Goal: Find specific page/section: Find specific page/section

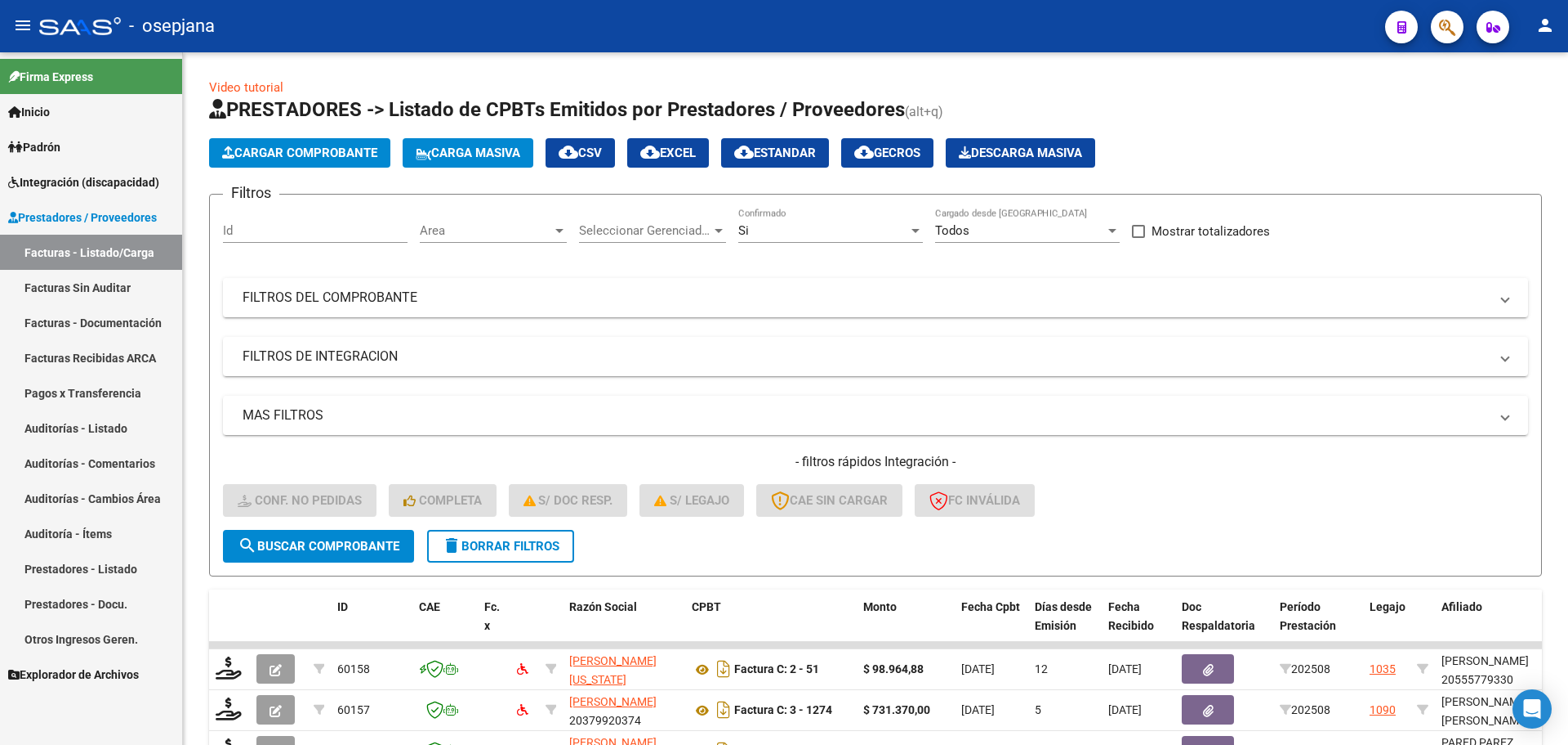
scroll to position [424, 0]
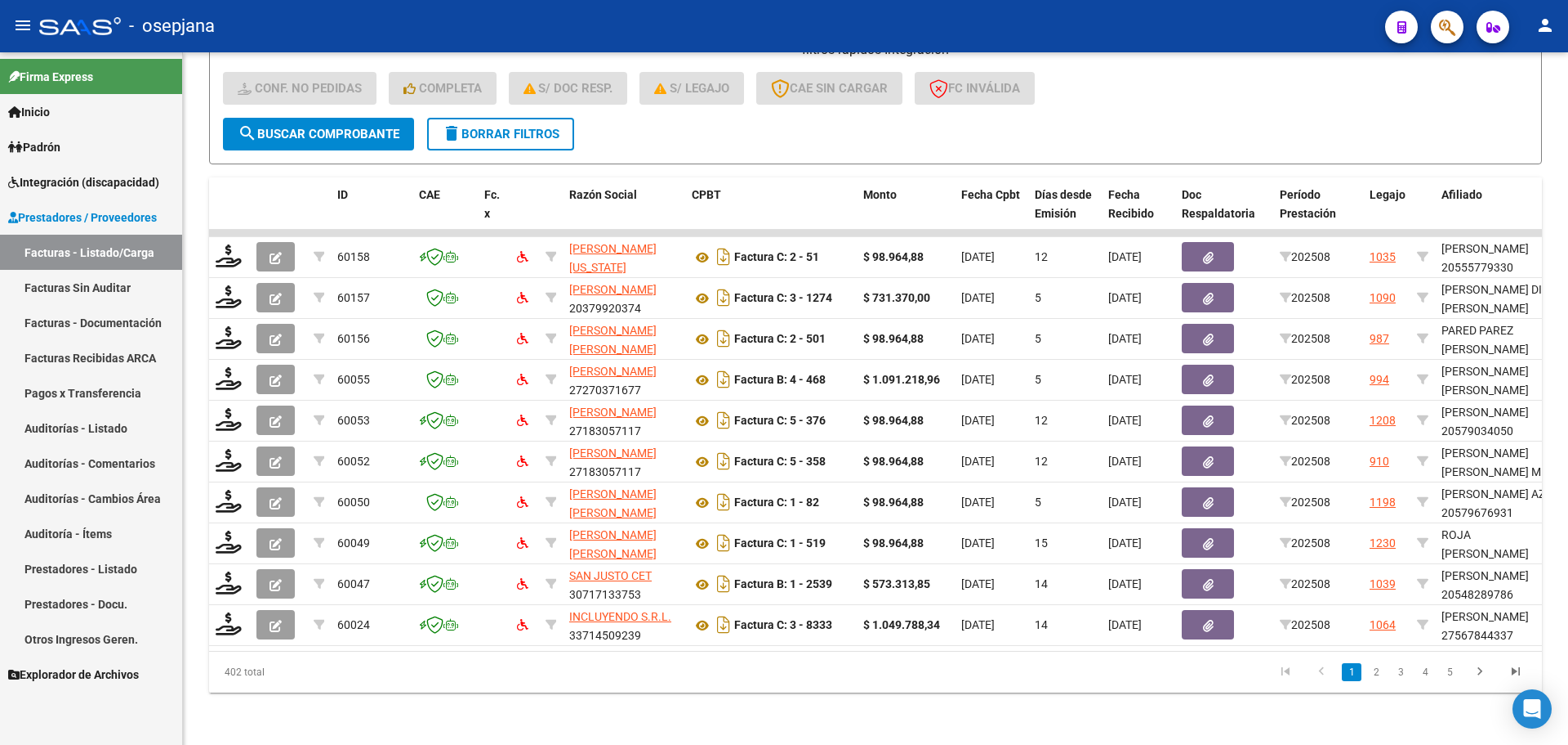
click at [70, 179] on span "Integración (discapacidad)" at bounding box center [84, 183] width 151 height 18
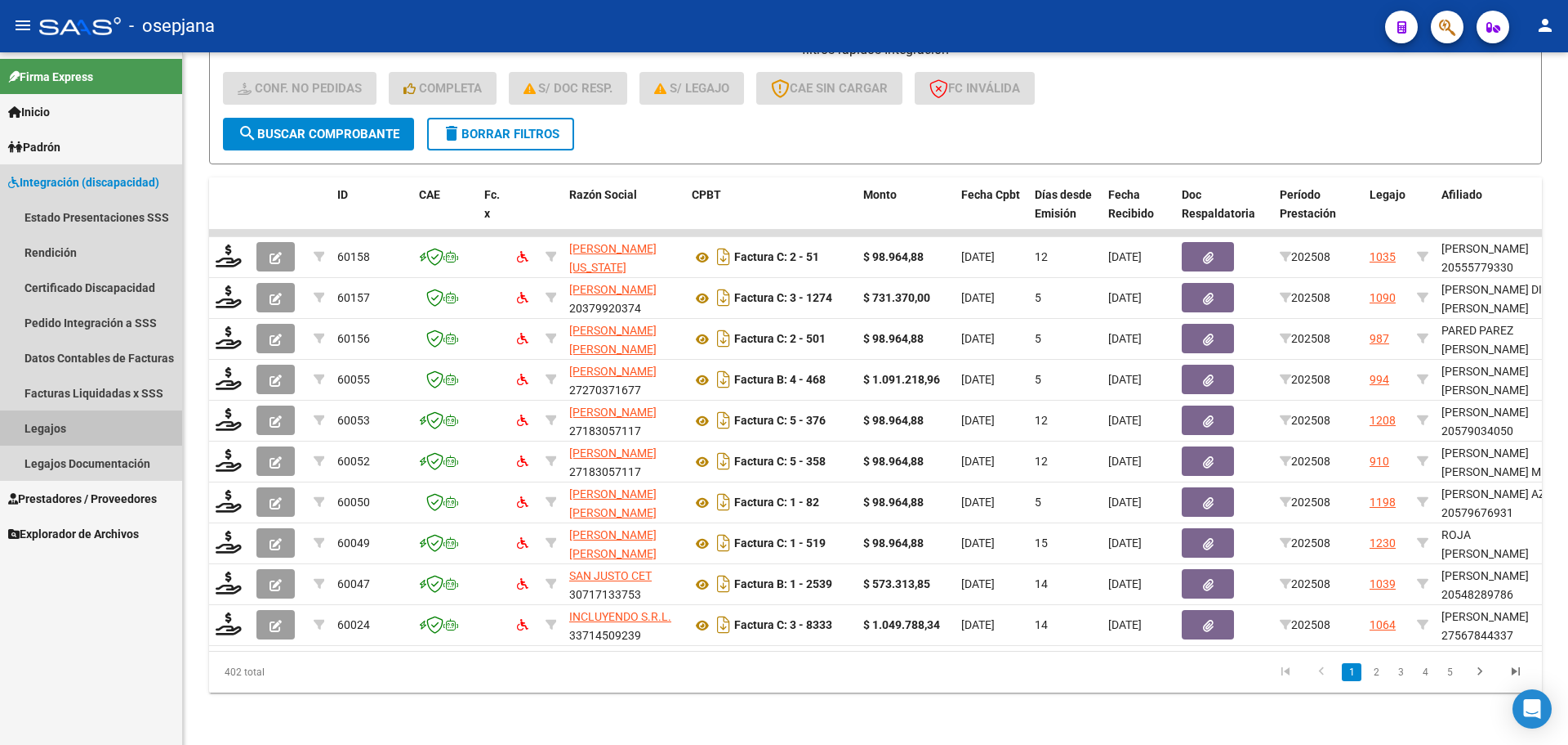
click at [72, 422] on link "Legajos" at bounding box center [91, 428] width 182 height 35
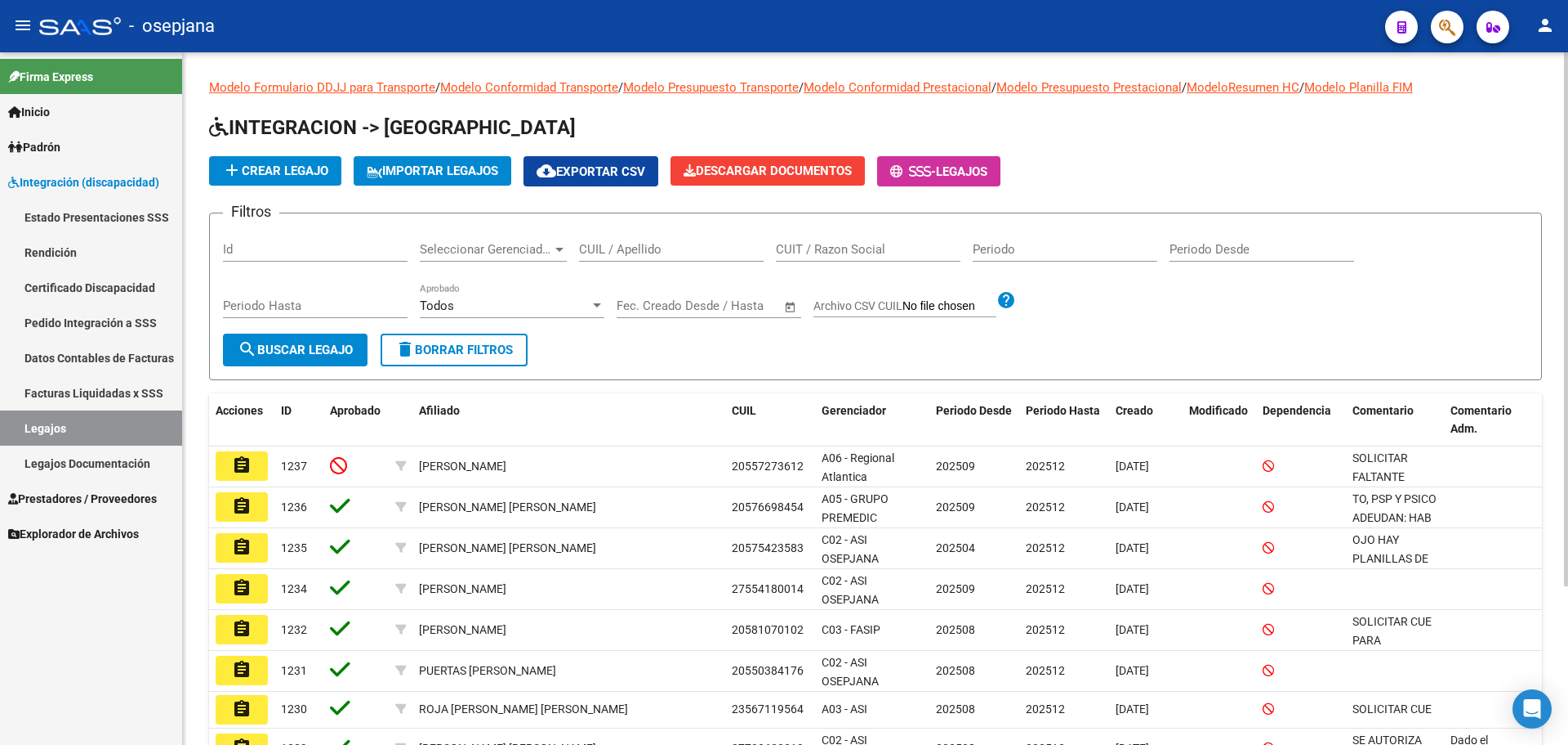
click at [662, 253] on input "CUIL / Apellido" at bounding box center [671, 249] width 184 height 15
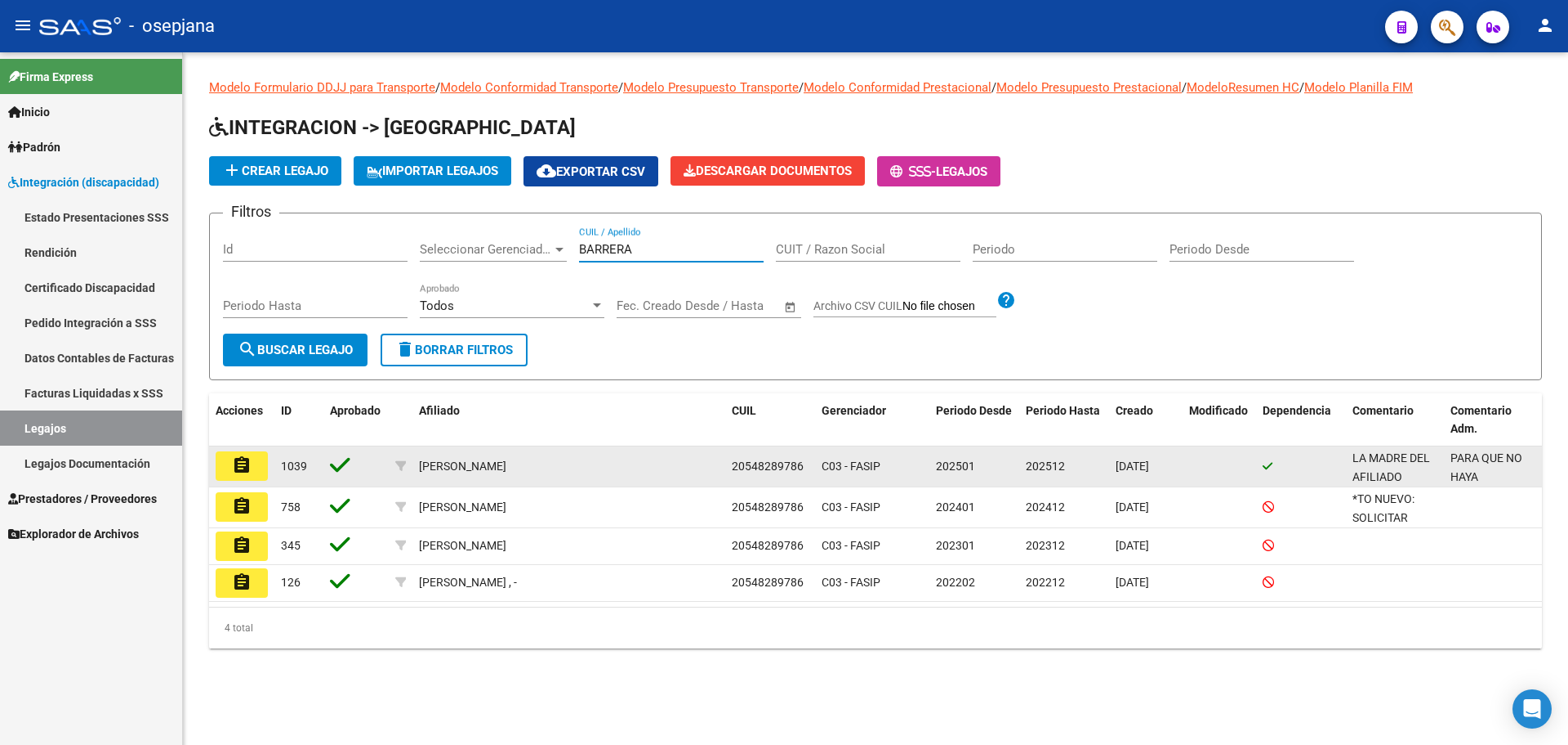
type input "BARRERA"
click at [244, 461] on mat-icon "assignment" at bounding box center [242, 465] width 20 height 20
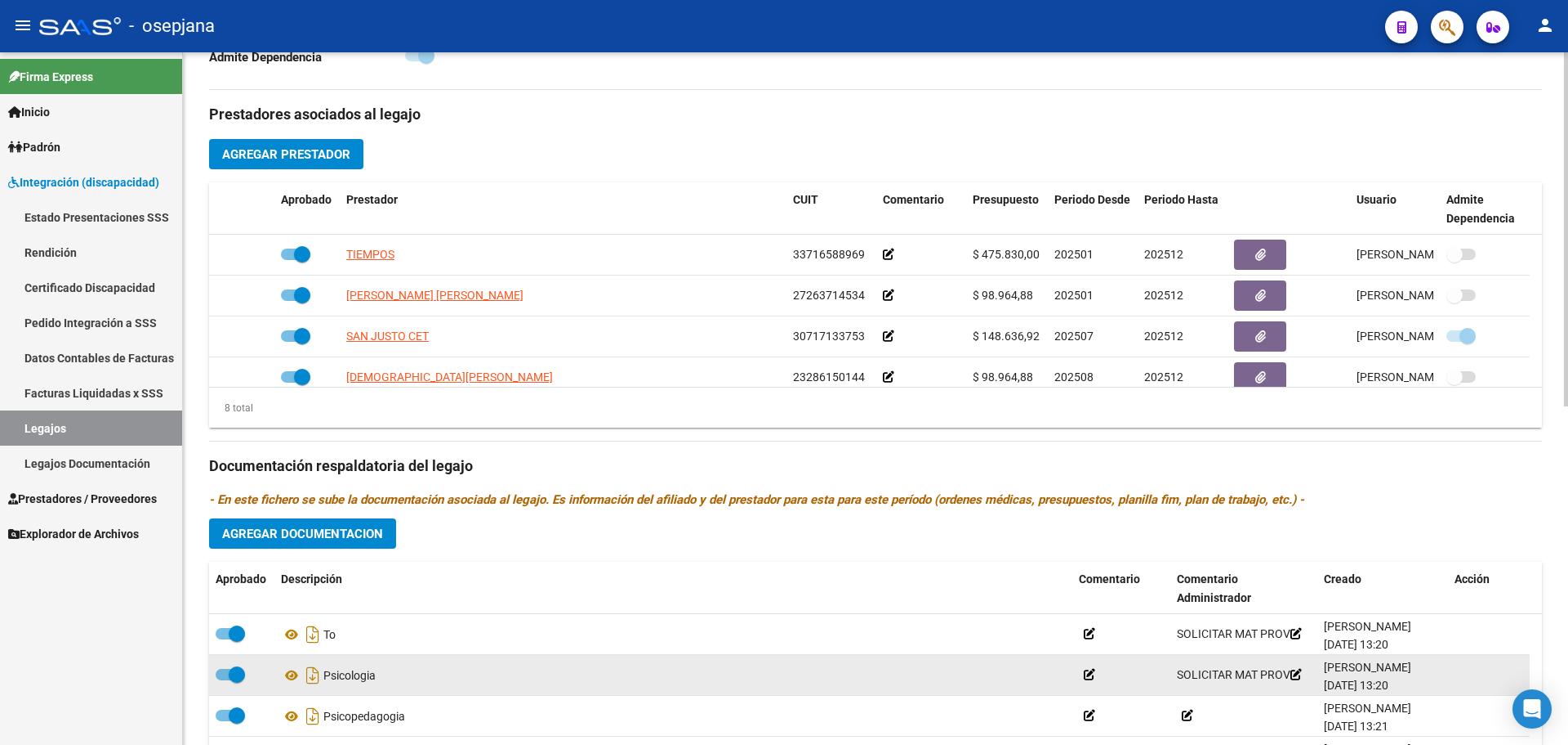
scroll to position [572, 0]
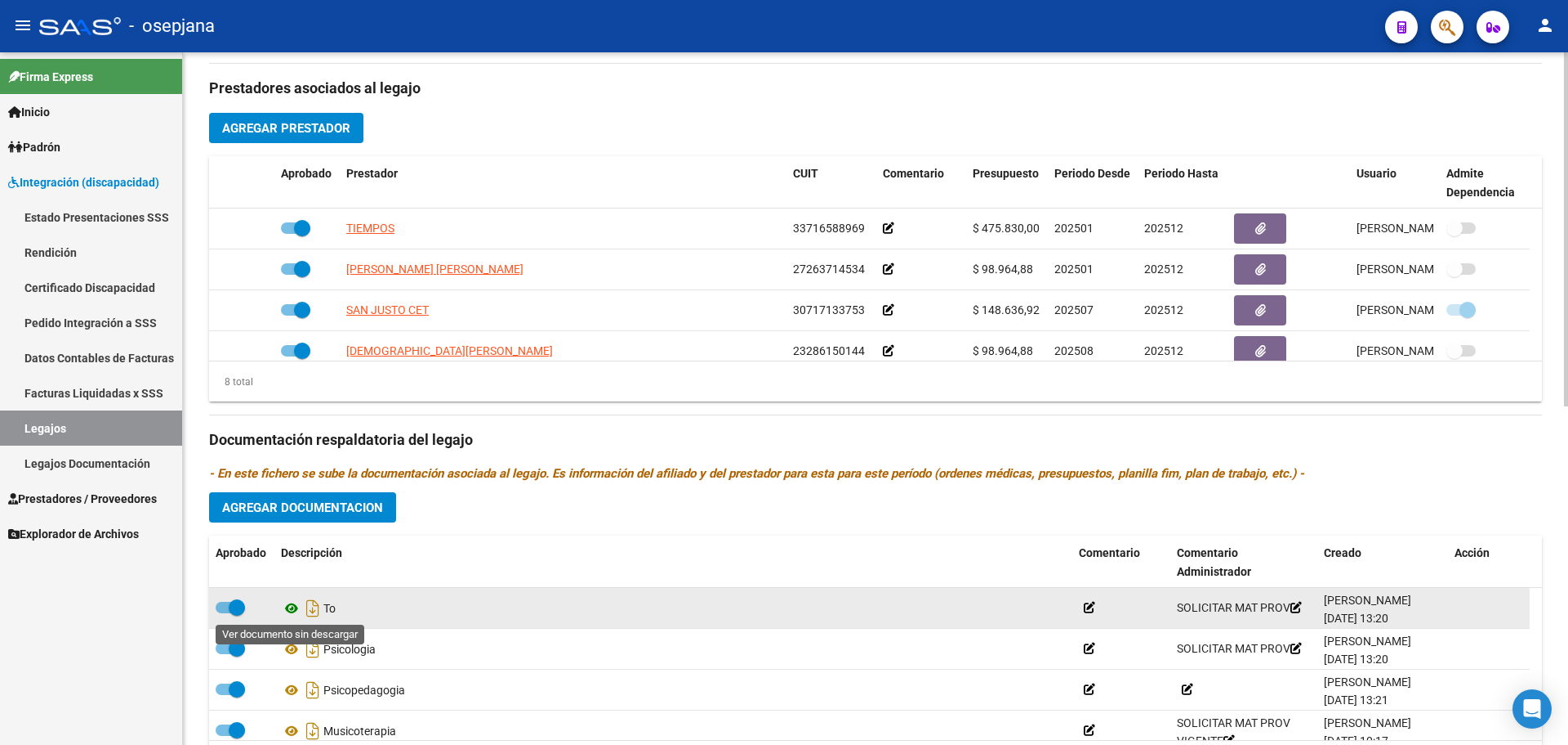
click at [291, 609] on icon at bounding box center [291, 609] width 21 height 20
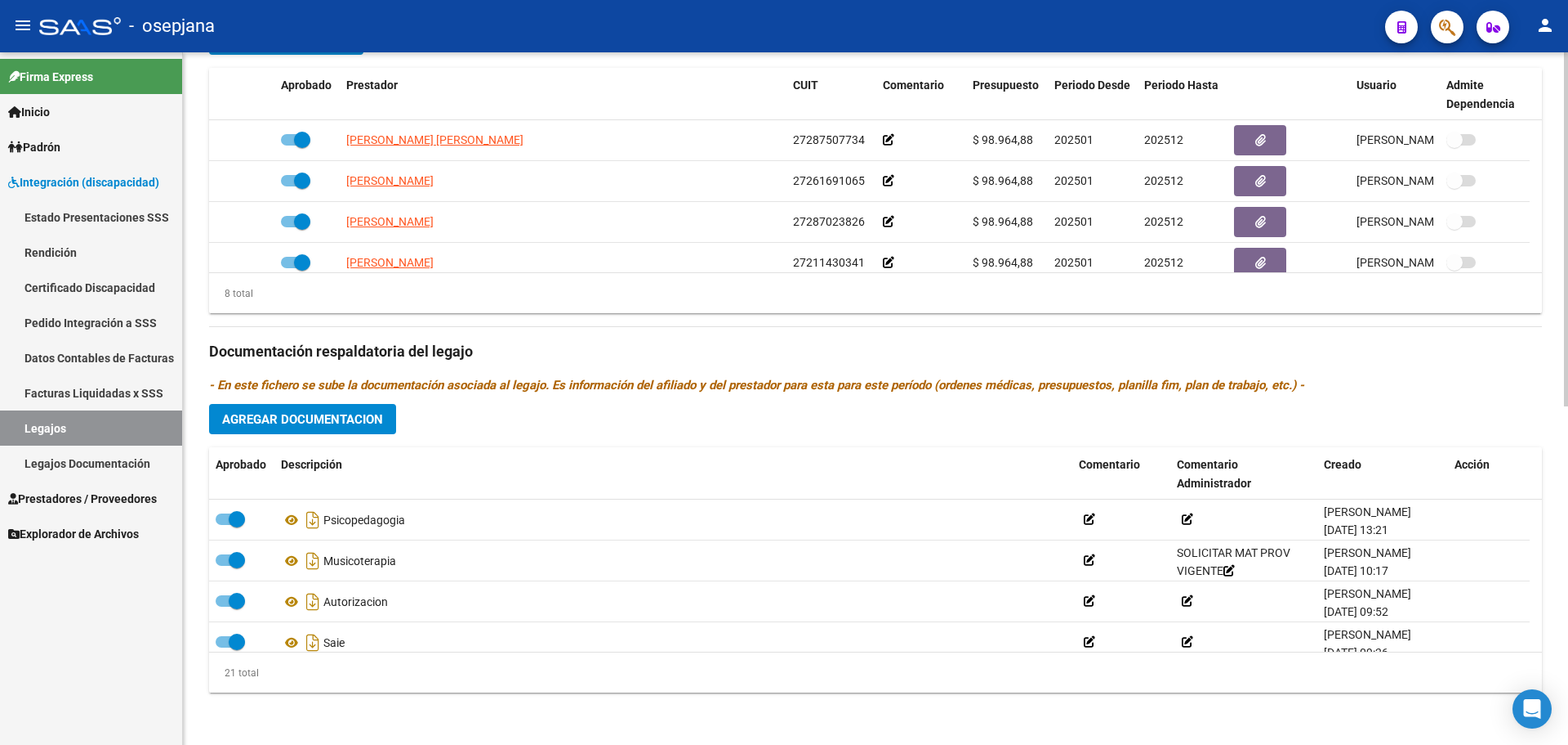
scroll to position [0, 0]
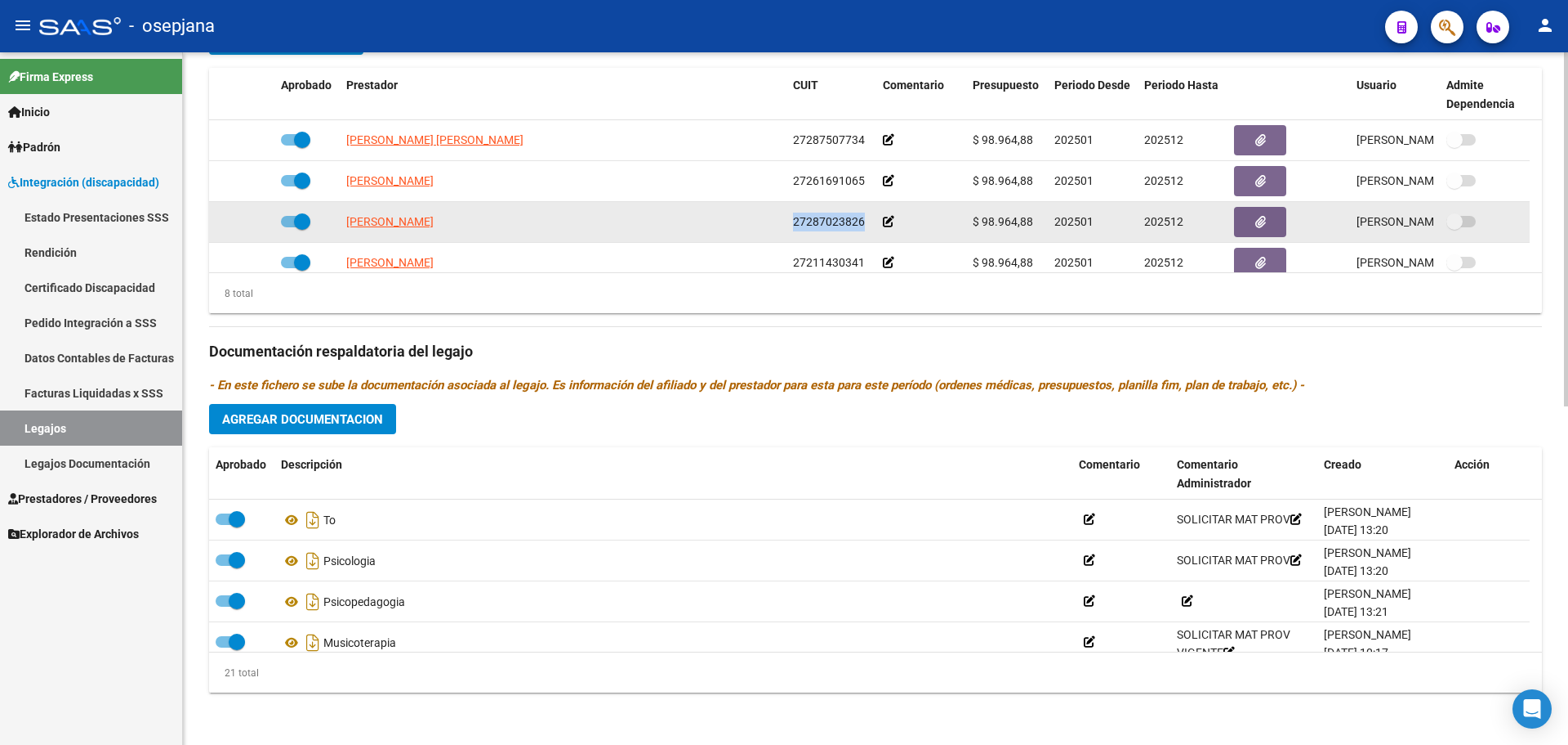
drag, startPoint x: 794, startPoint y: 223, endPoint x: 865, endPoint y: 218, distance: 71.2
click at [865, 218] on div "27287023826" at bounding box center [832, 222] width 77 height 19
copy span "27287023826"
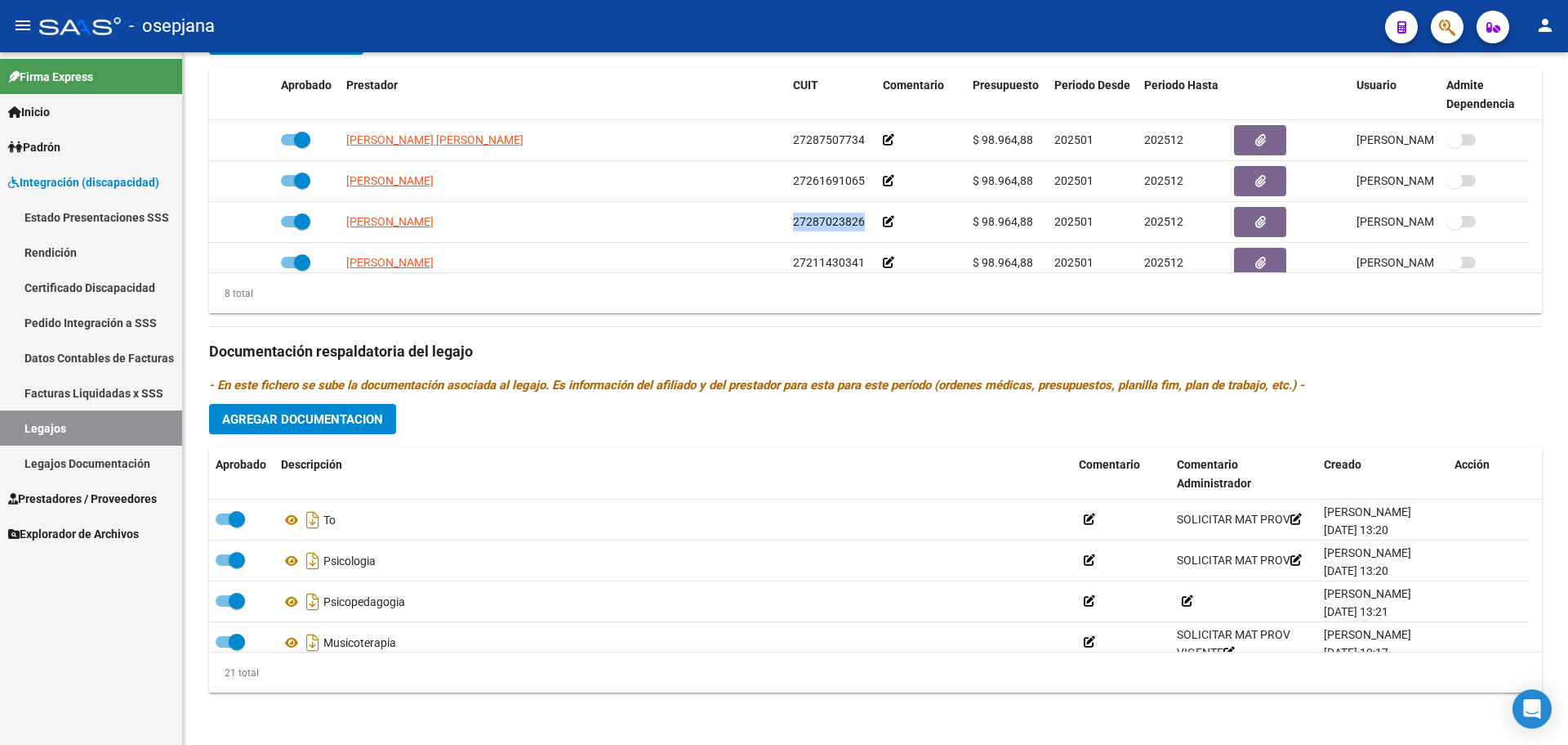
click at [64, 490] on span "Prestadores / Proveedores" at bounding box center [83, 499] width 149 height 18
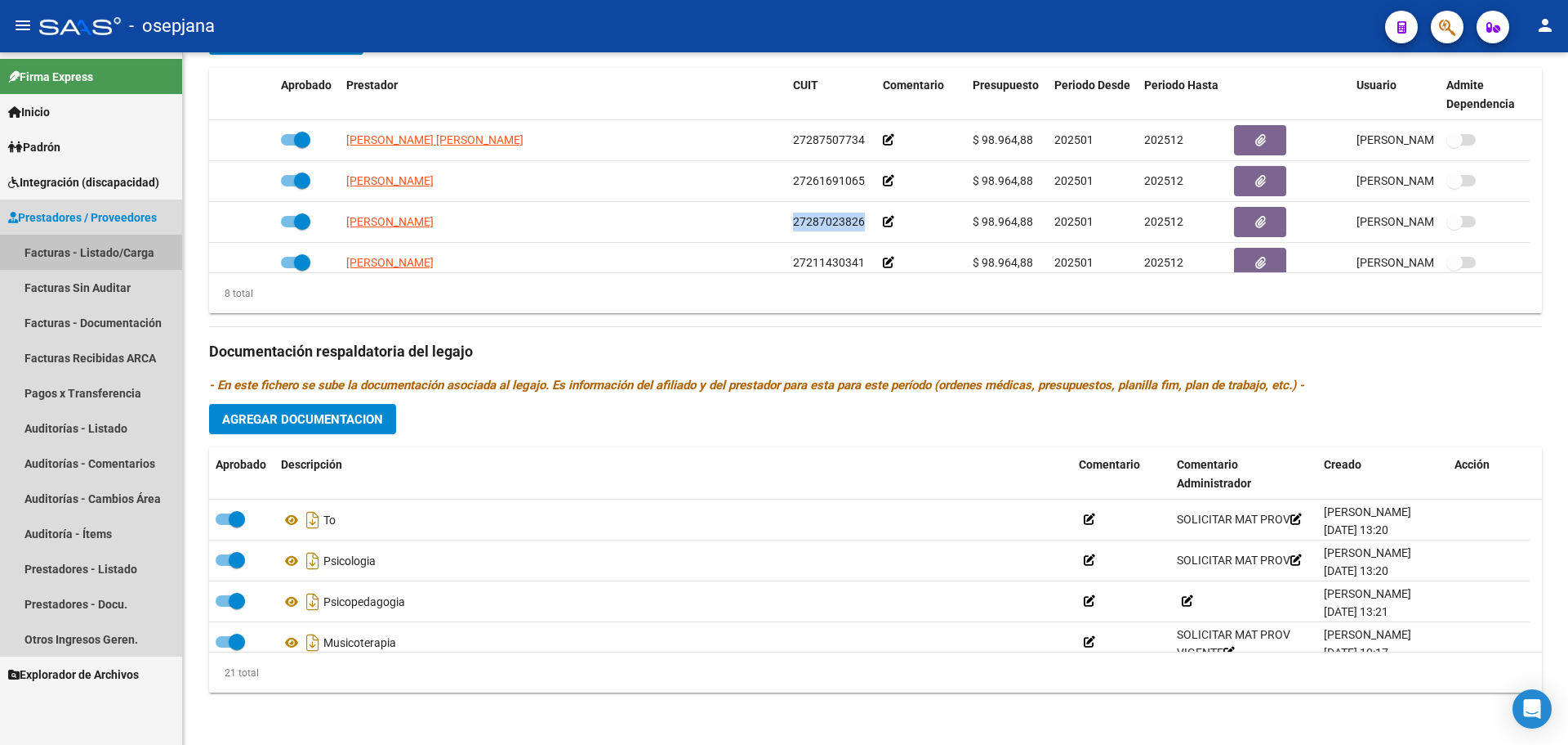
click at [65, 251] on link "Facturas - Listado/Carga" at bounding box center [91, 252] width 182 height 35
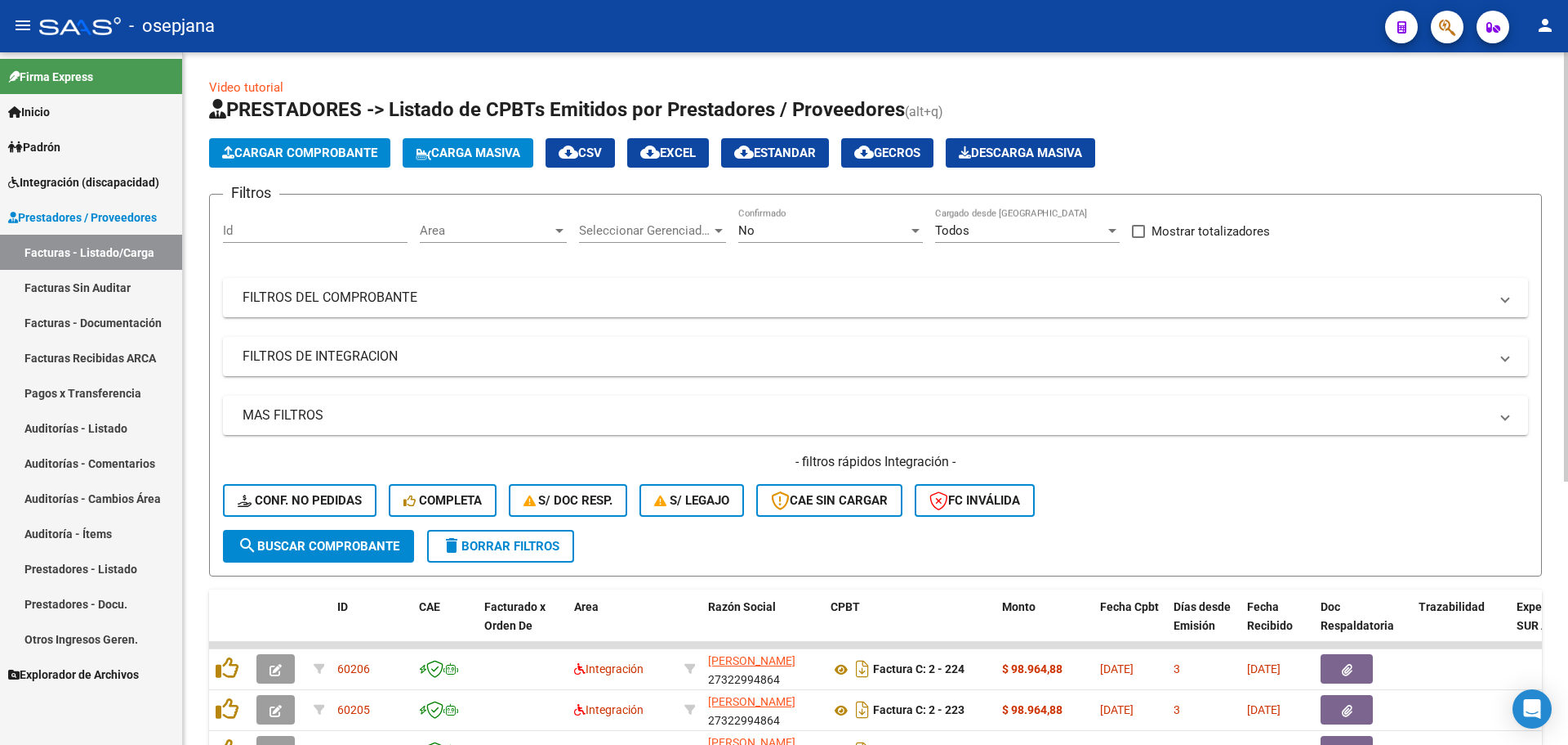
click at [448, 229] on span "Area" at bounding box center [486, 231] width 133 height 15
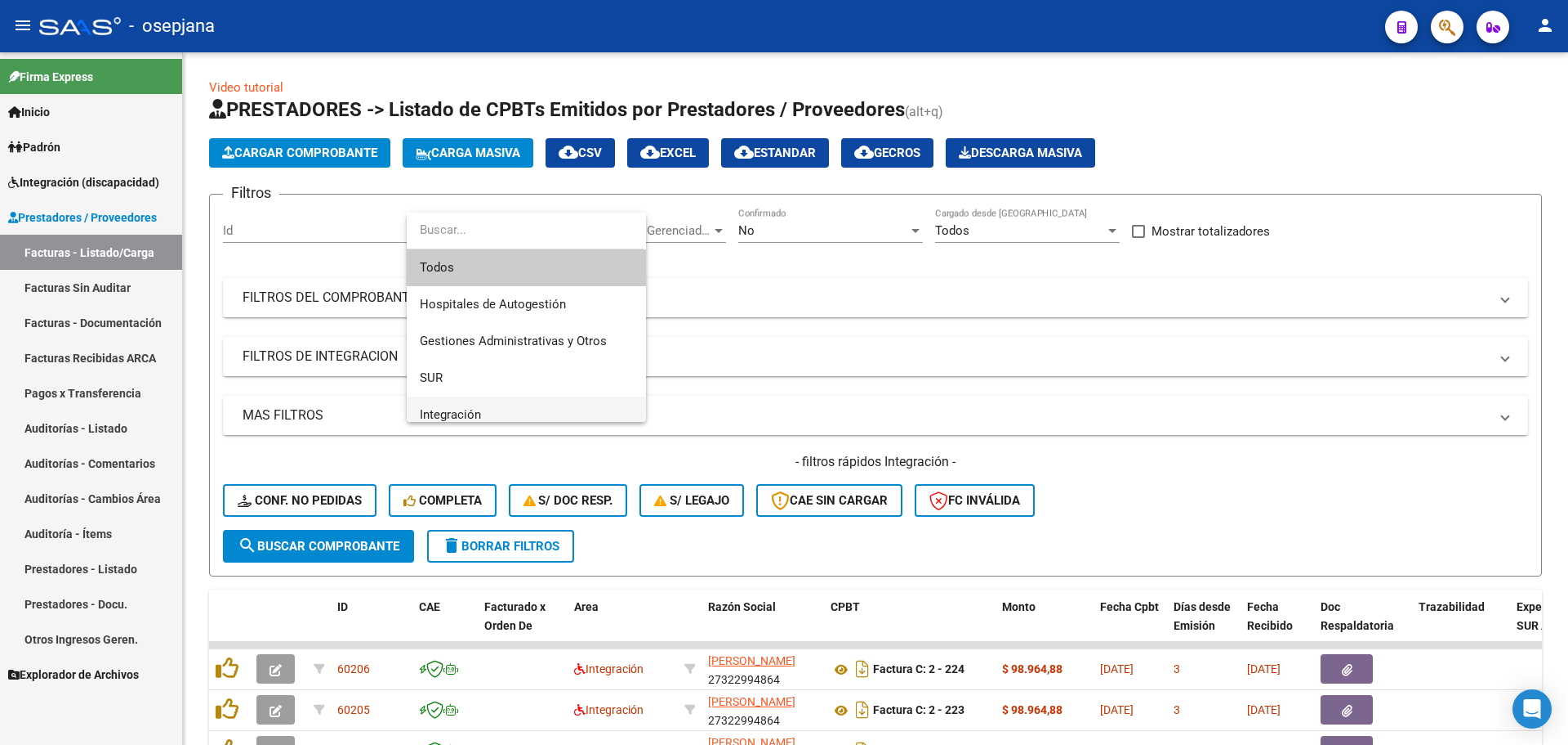
click at [496, 410] on span "Integración" at bounding box center [526, 414] width 213 height 36
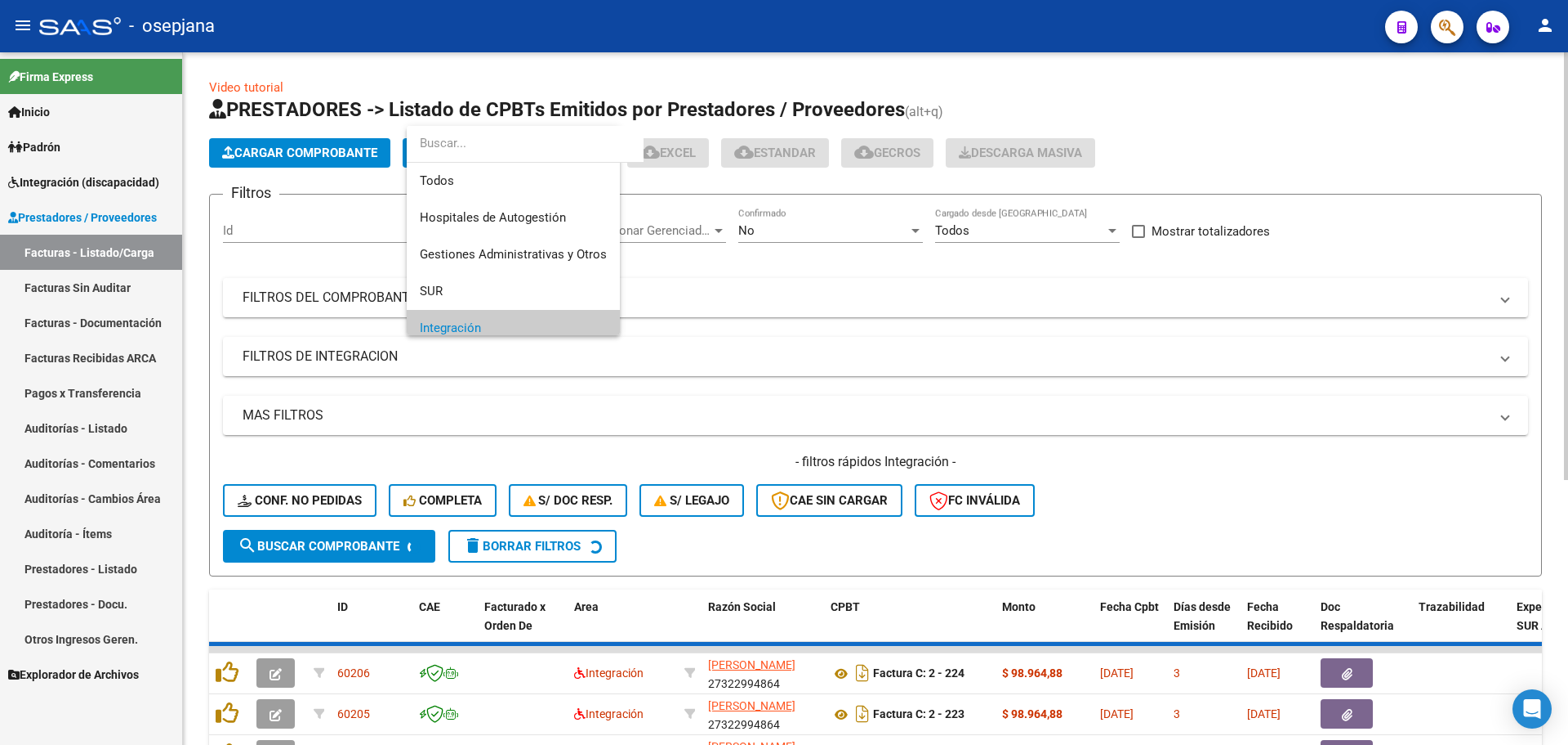
scroll to position [98, 0]
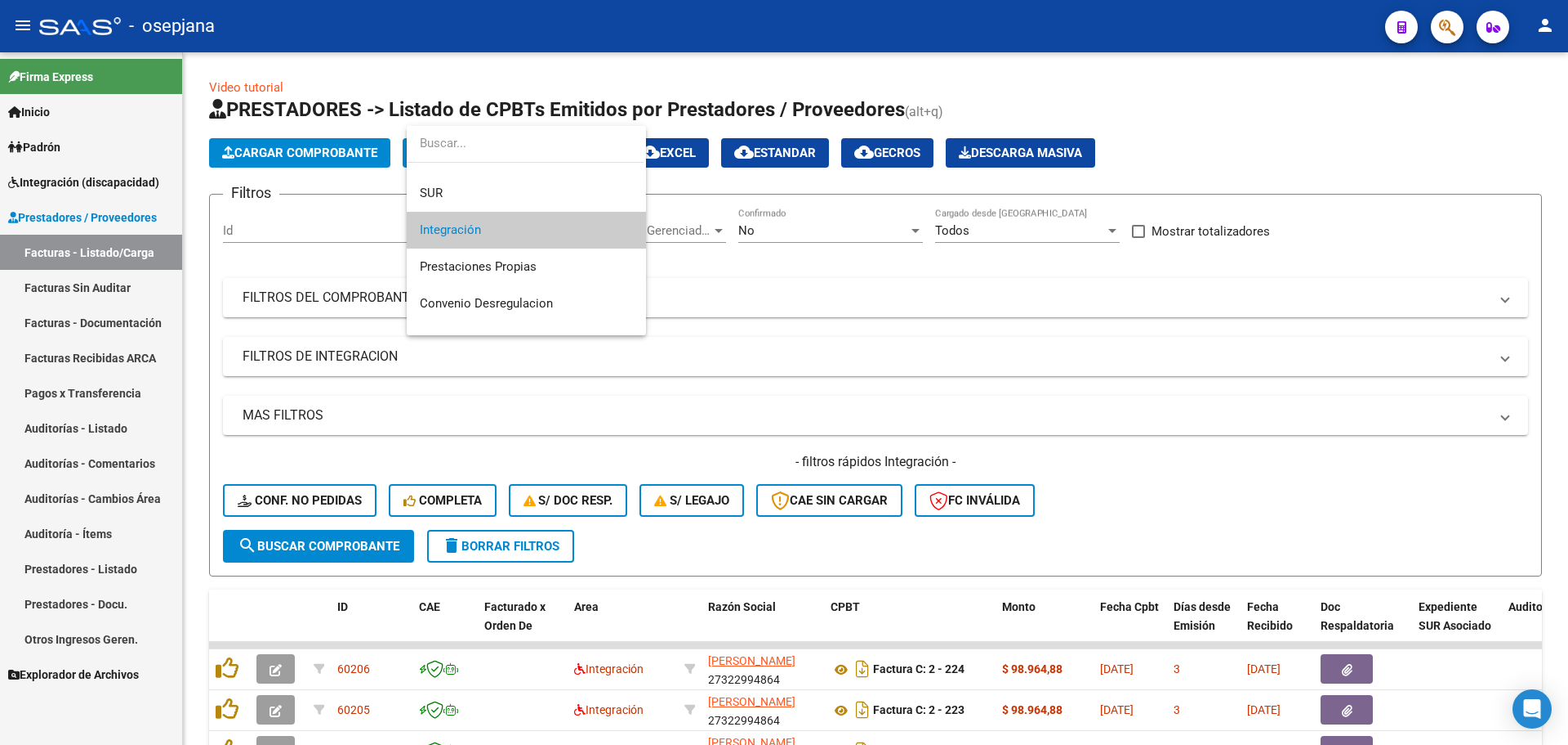
click at [370, 292] on div at bounding box center [784, 372] width 1568 height 745
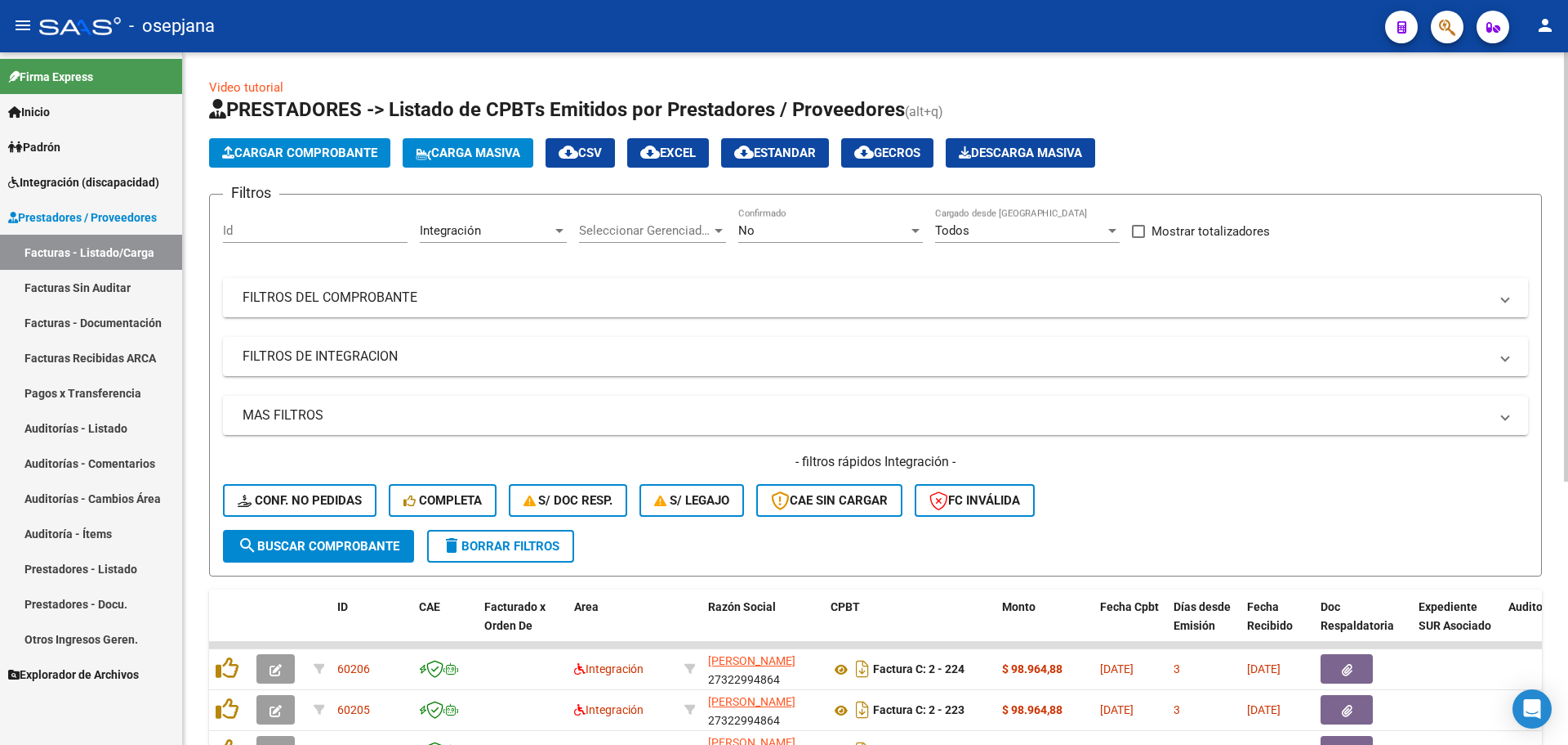
click at [568, 297] on mat-panel-title "FILTROS DEL COMPROBANTE" at bounding box center [865, 298] width 1247 height 18
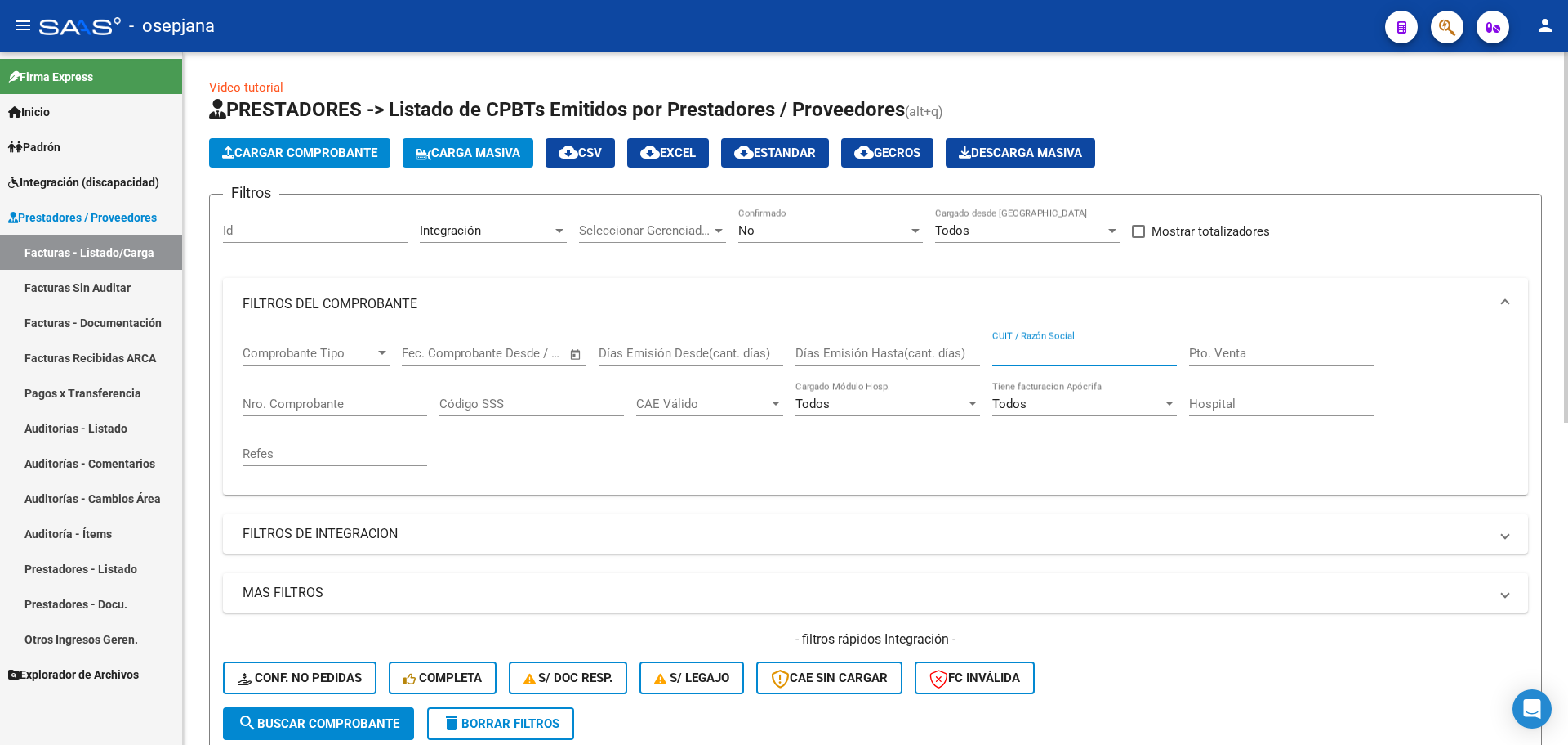
paste input "27287023826"
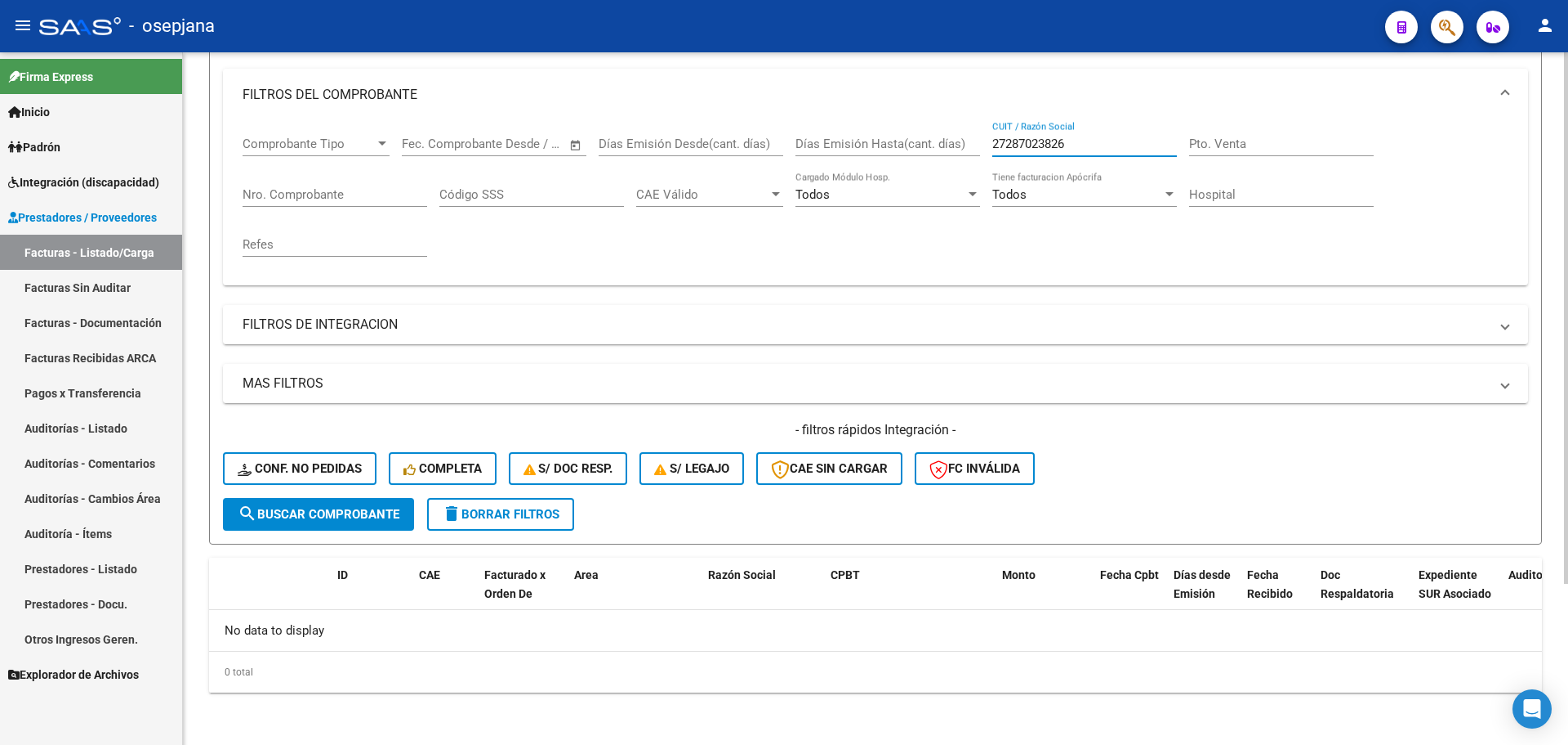
scroll to position [0, 0]
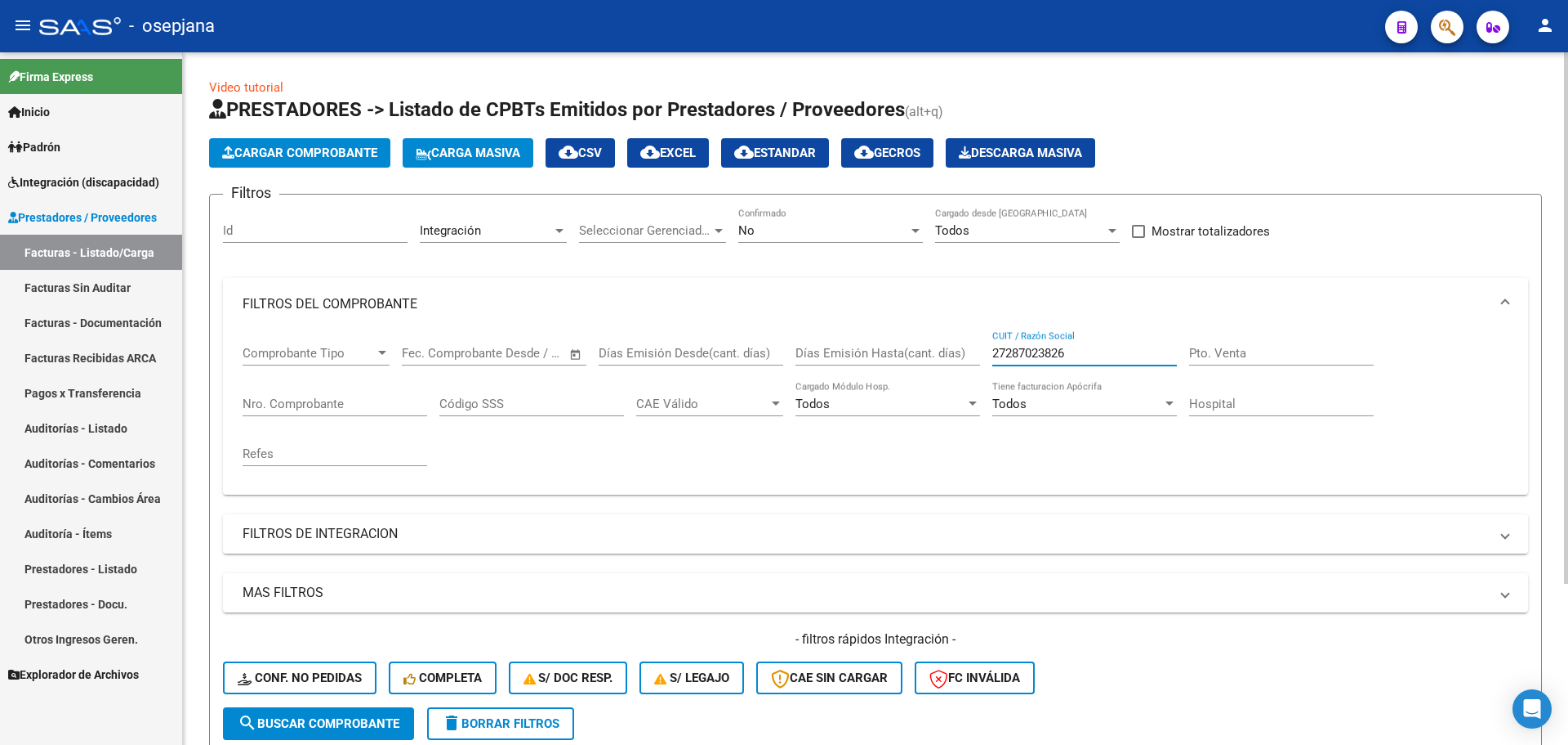
type input "27287023826"
click at [781, 226] on div "No" at bounding box center [823, 231] width 170 height 15
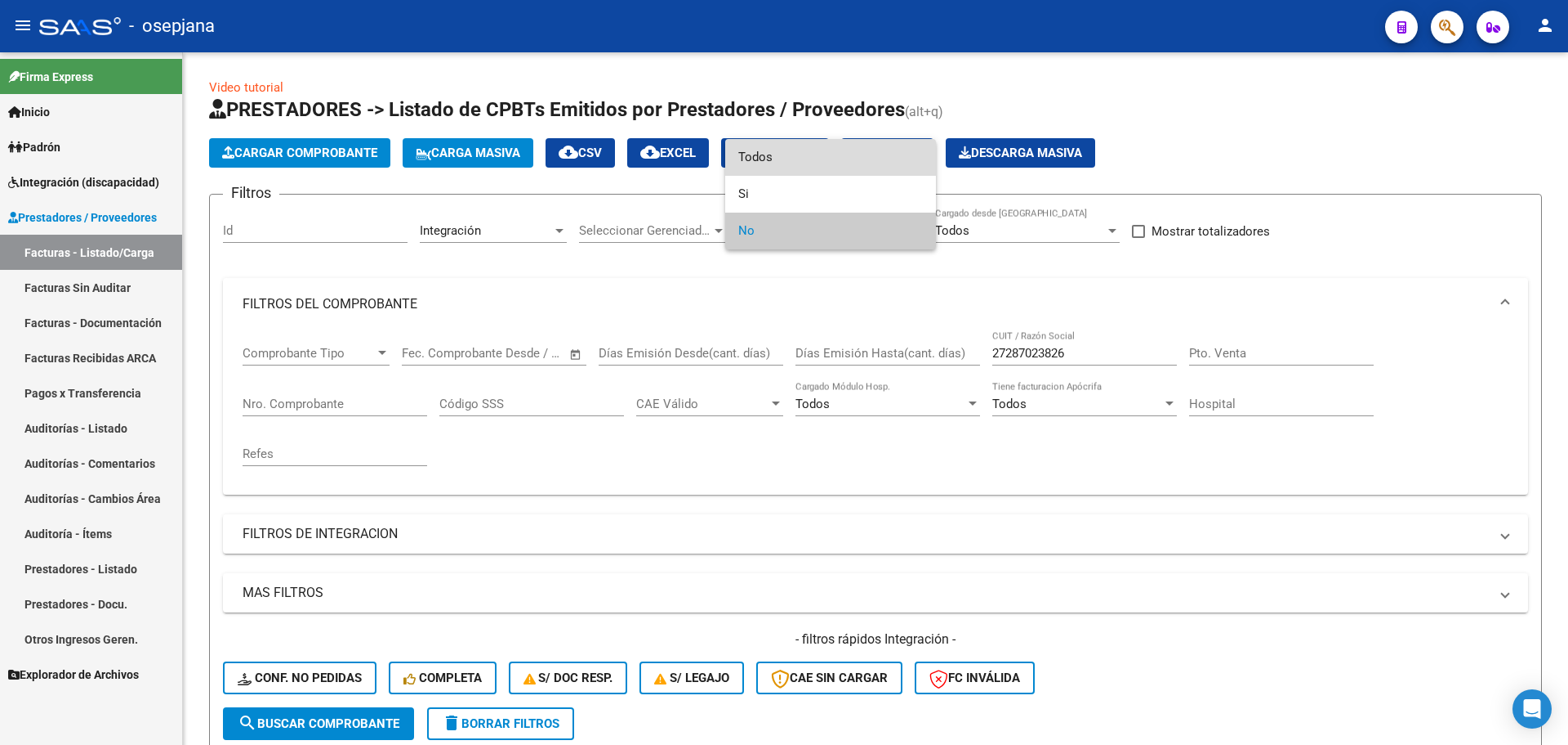
click at [804, 146] on span "Todos" at bounding box center [830, 157] width 184 height 36
click at [817, 227] on span "Todos" at bounding box center [830, 231] width 184 height 36
click at [829, 500] on div at bounding box center [784, 372] width 1568 height 745
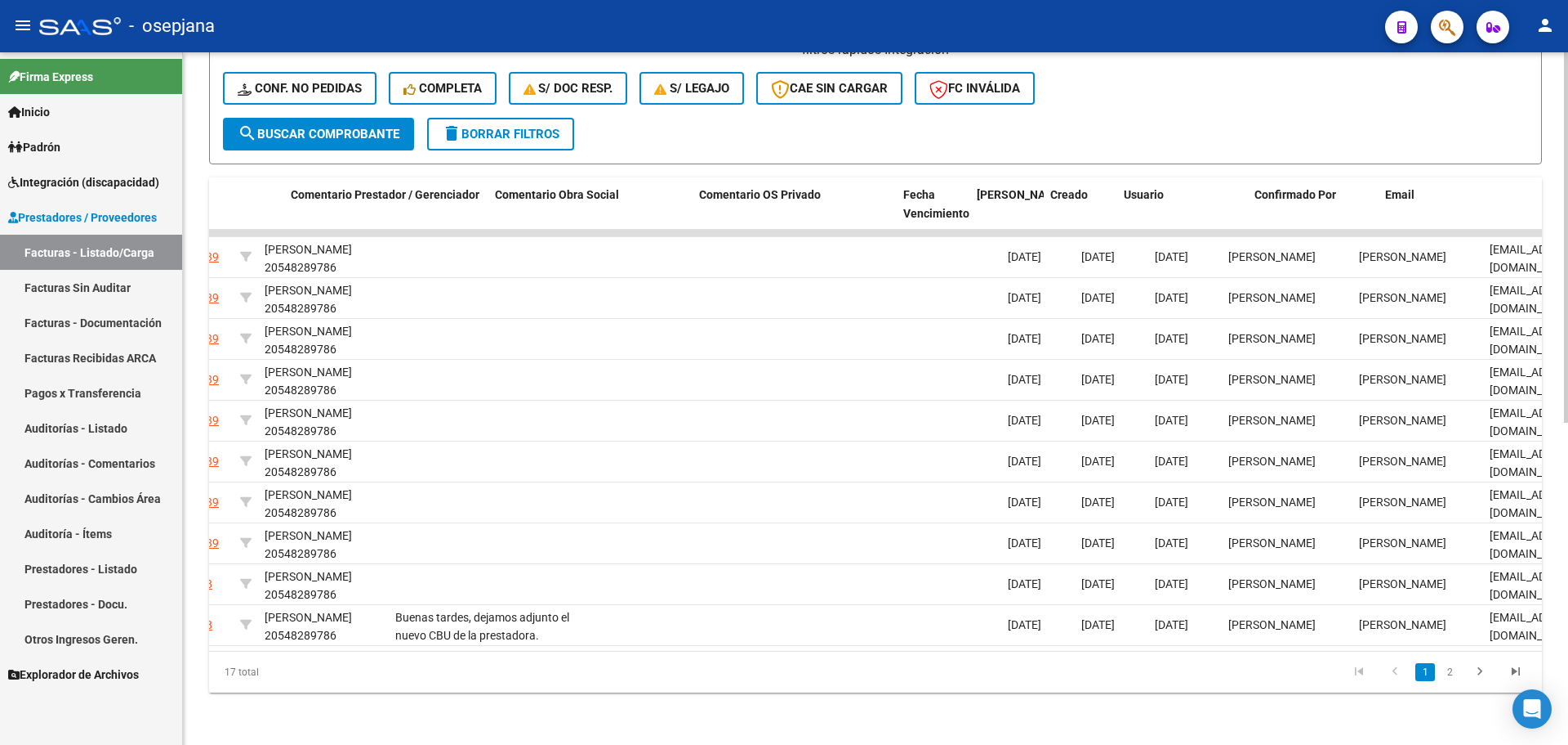
scroll to position [0, 2470]
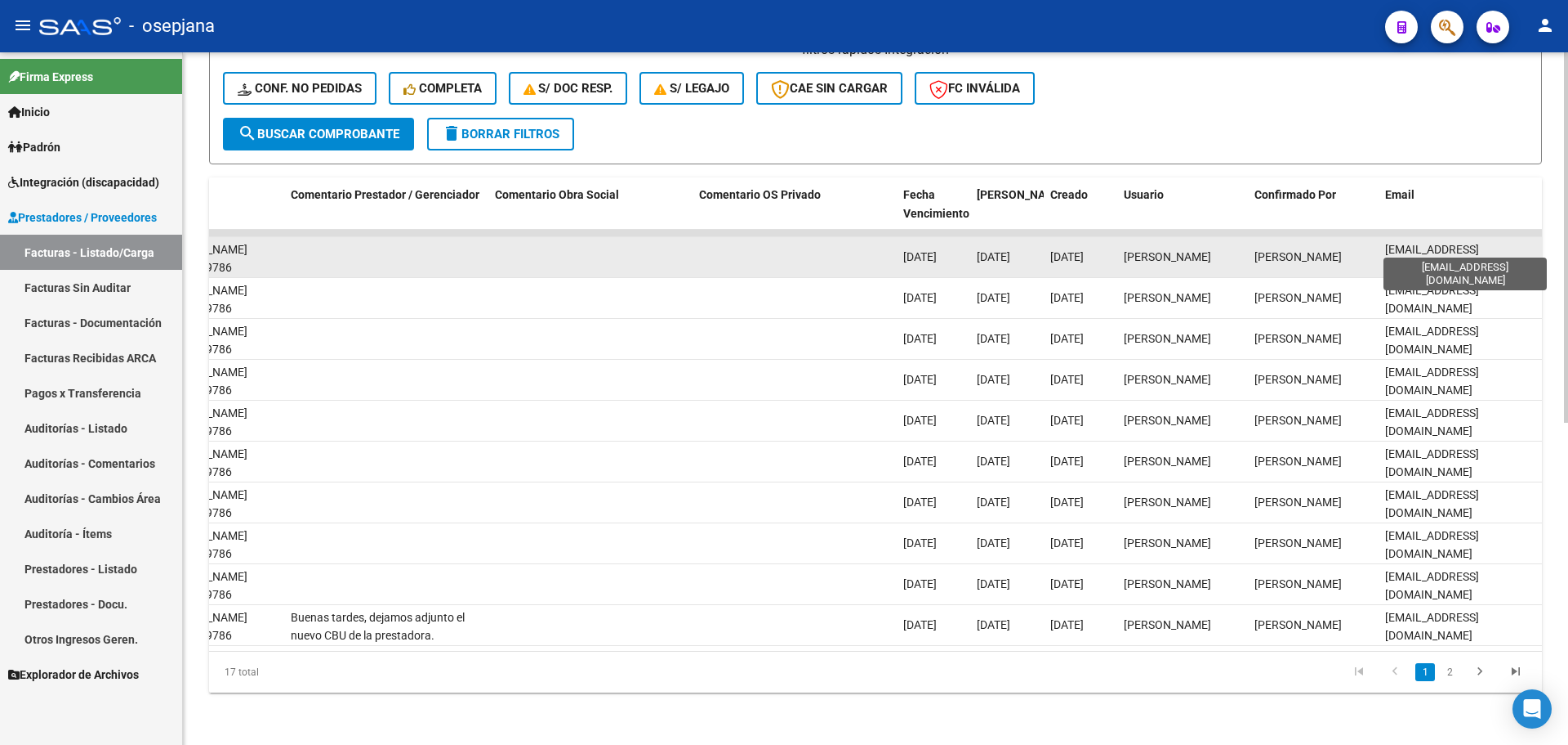
click at [1386, 243] on span "[EMAIL_ADDRESS][DOMAIN_NAME]" at bounding box center [1432, 258] width 94 height 32
drag, startPoint x: 1386, startPoint y: 243, endPoint x: 1515, endPoint y: 240, distance: 129.0
click at [1524, 241] on div "[EMAIL_ADDRESS][DOMAIN_NAME]" at bounding box center [1461, 258] width 151 height 35
copy span "[EMAIL_ADDRESS][DOMAIN_NAME]"
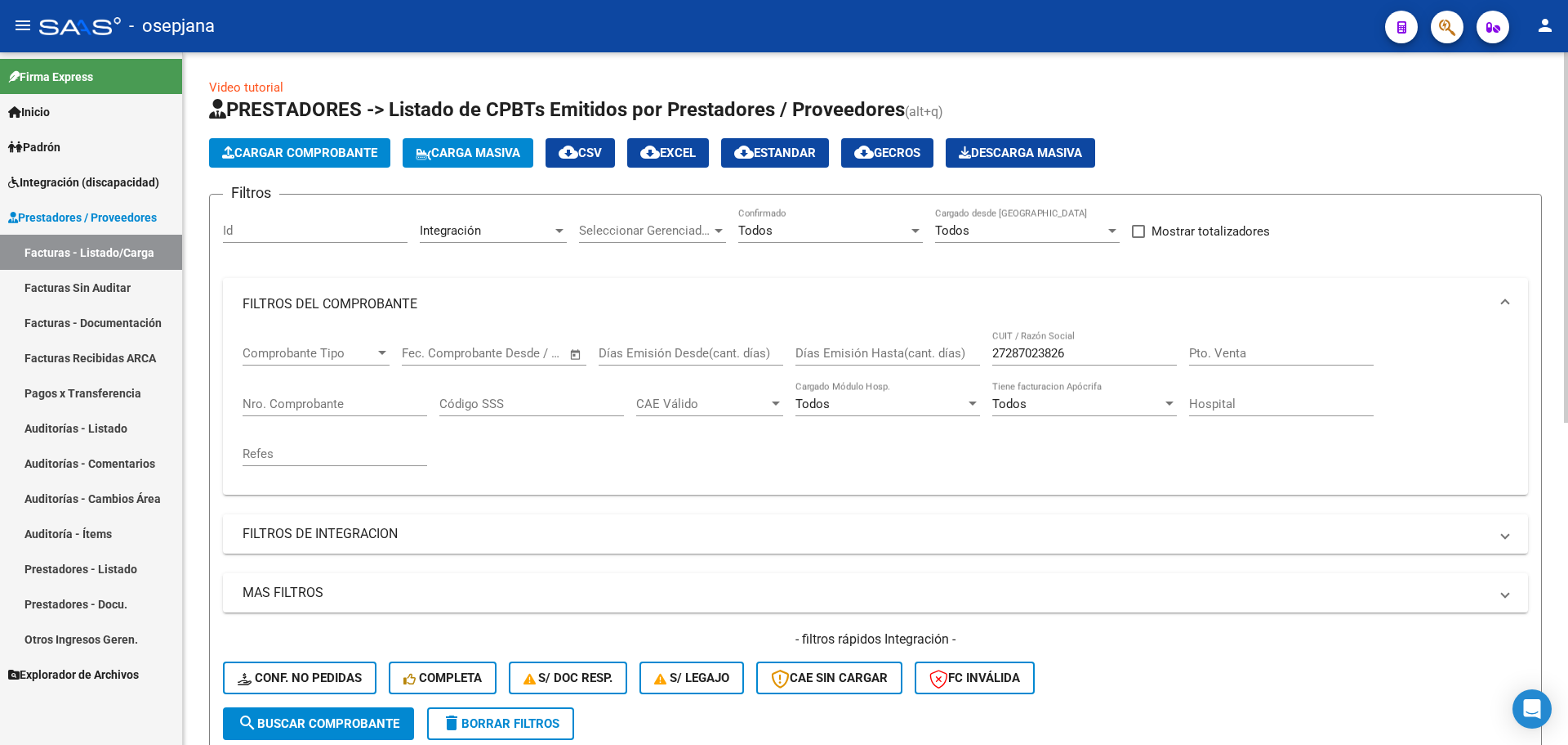
scroll to position [82, 0]
